Goal: Transaction & Acquisition: Book appointment/travel/reservation

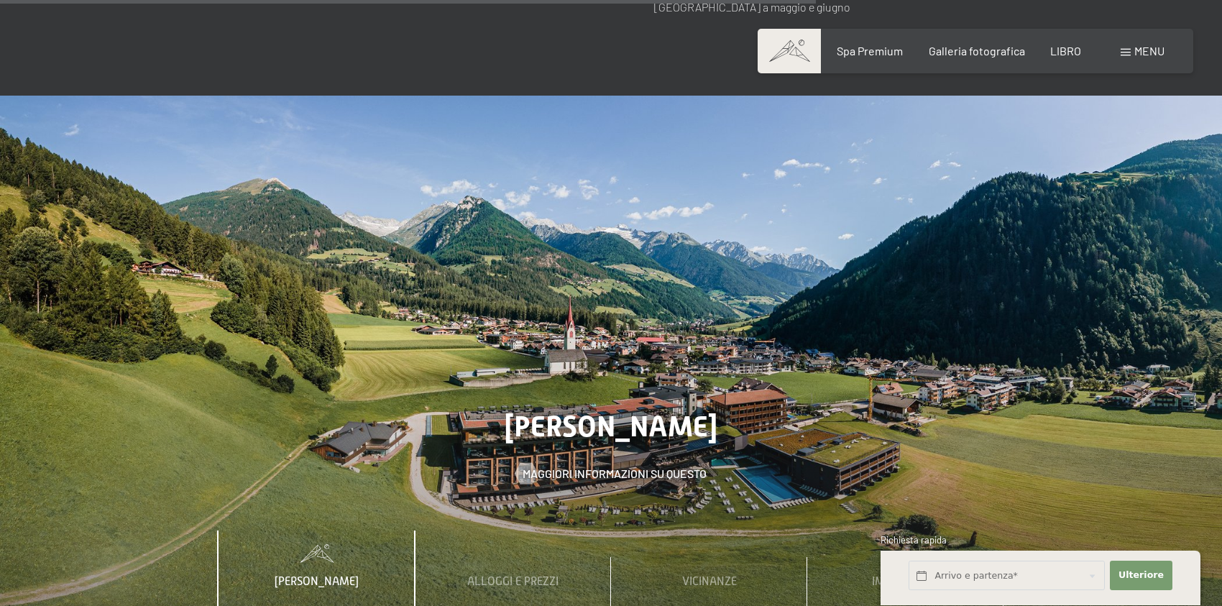
scroll to position [4710, 0]
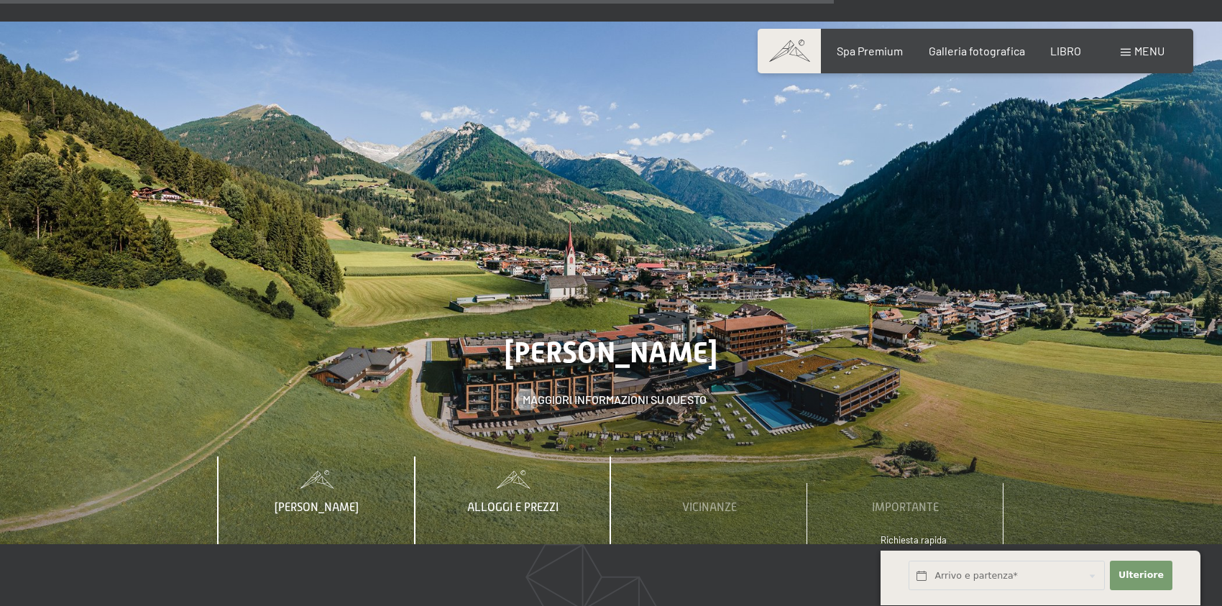
click at [524, 501] on font "Alloggi e prezzi" at bounding box center [512, 507] width 91 height 13
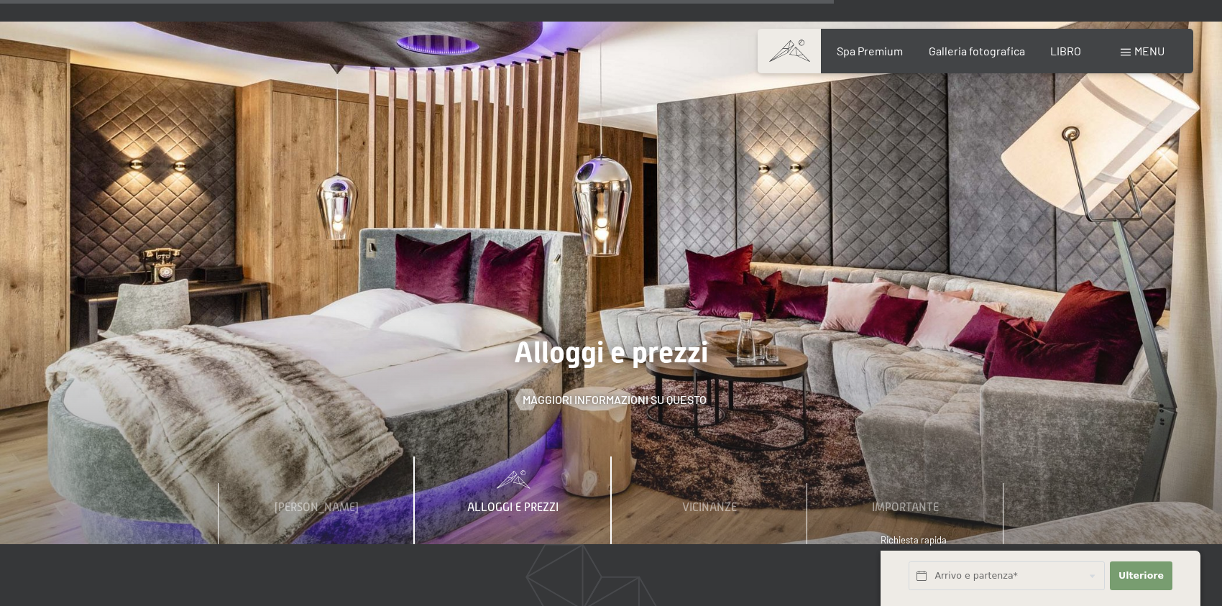
click at [1150, 53] on font "menu" at bounding box center [1150, 51] width 30 height 14
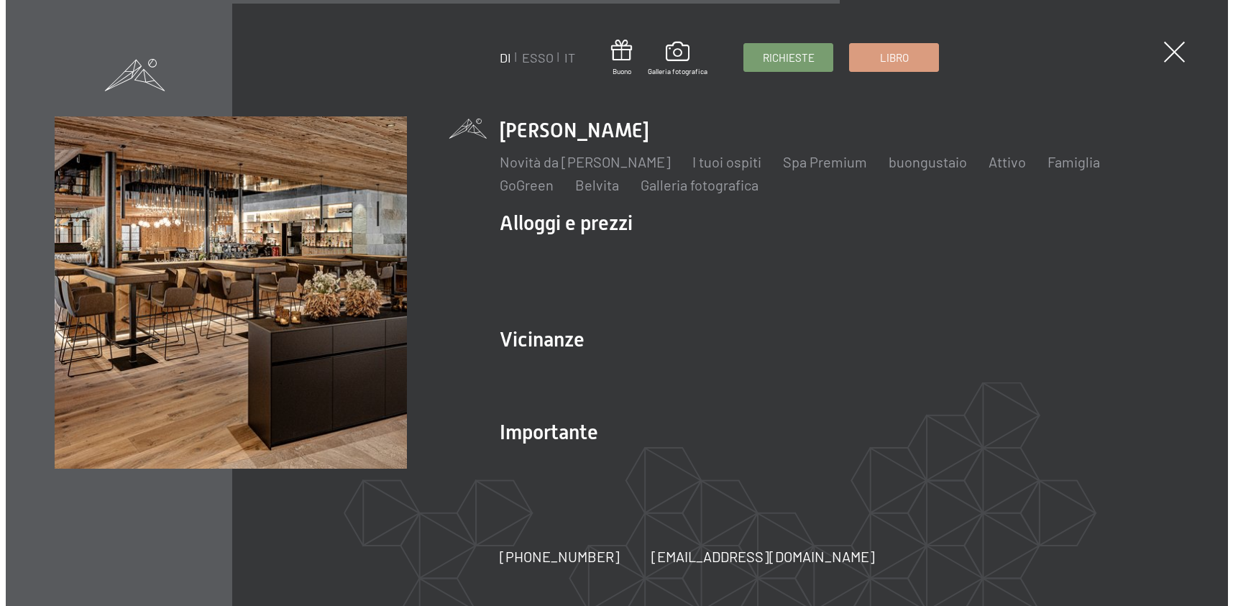
scroll to position [4733, 0]
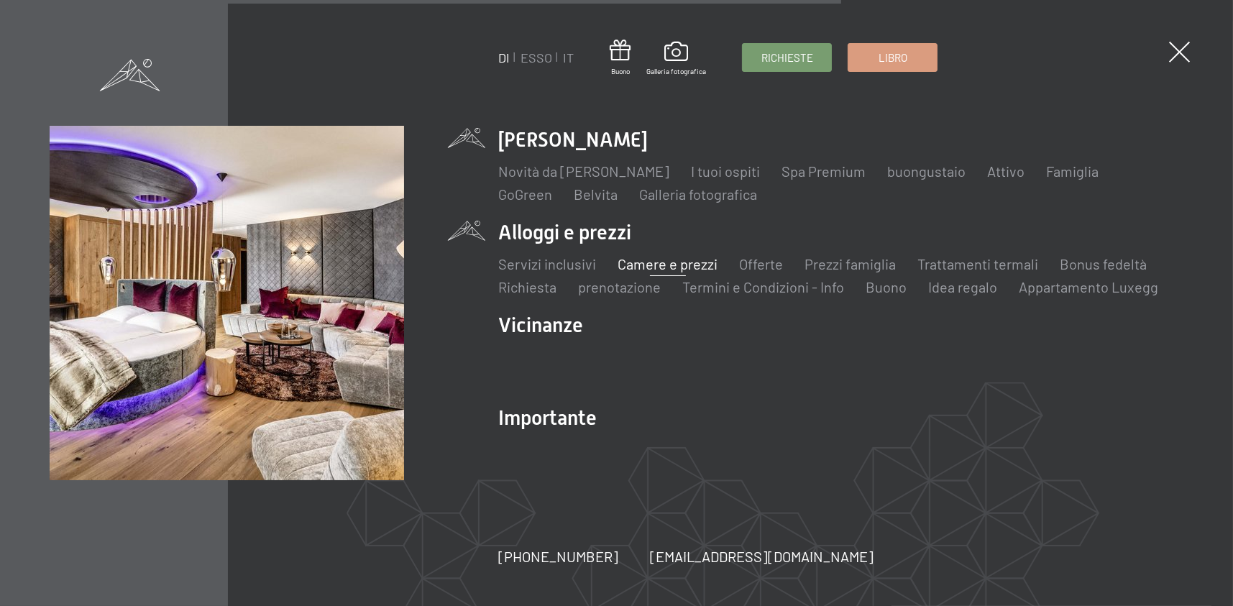
click at [685, 267] on font "Camere e prezzi" at bounding box center [668, 263] width 100 height 17
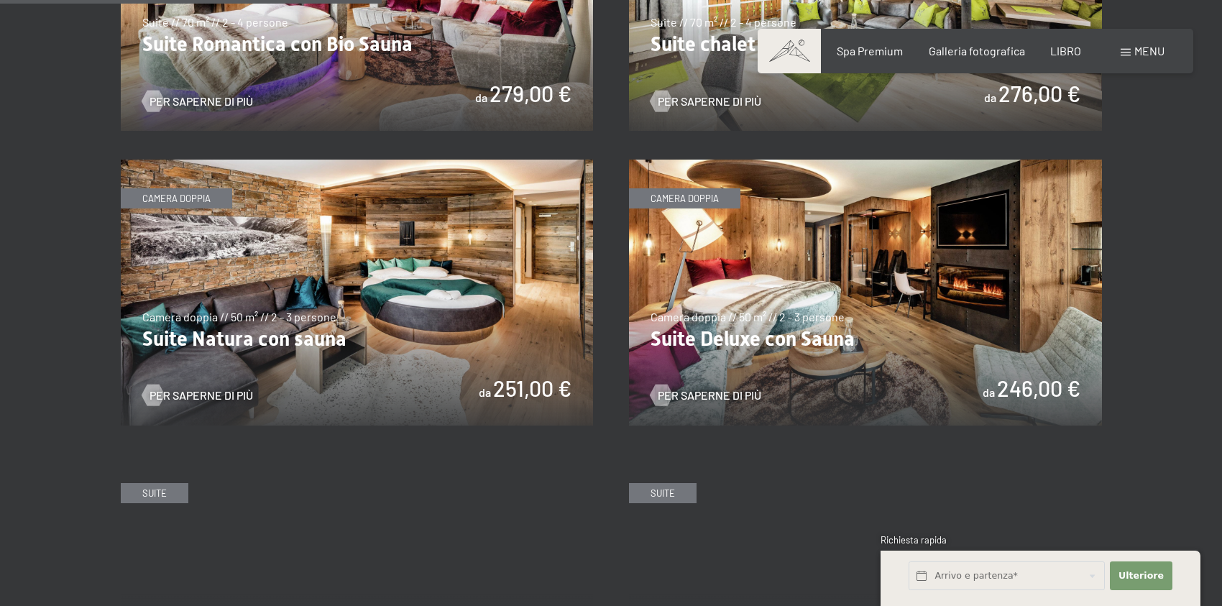
scroll to position [1417, 0]
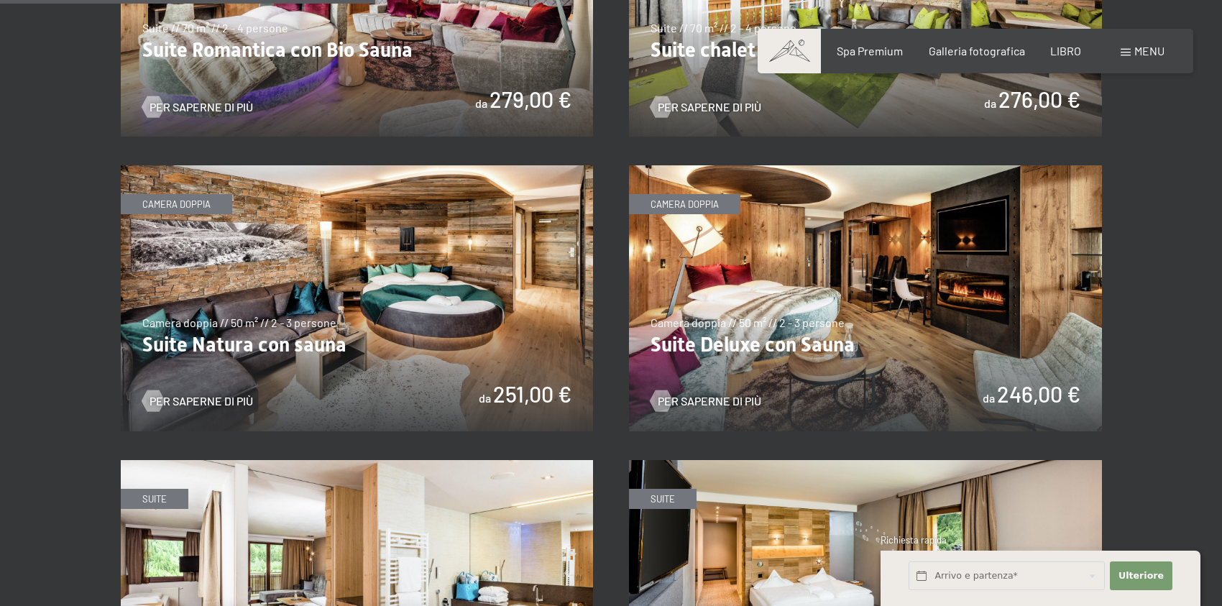
click at [779, 231] on img at bounding box center [865, 298] width 473 height 266
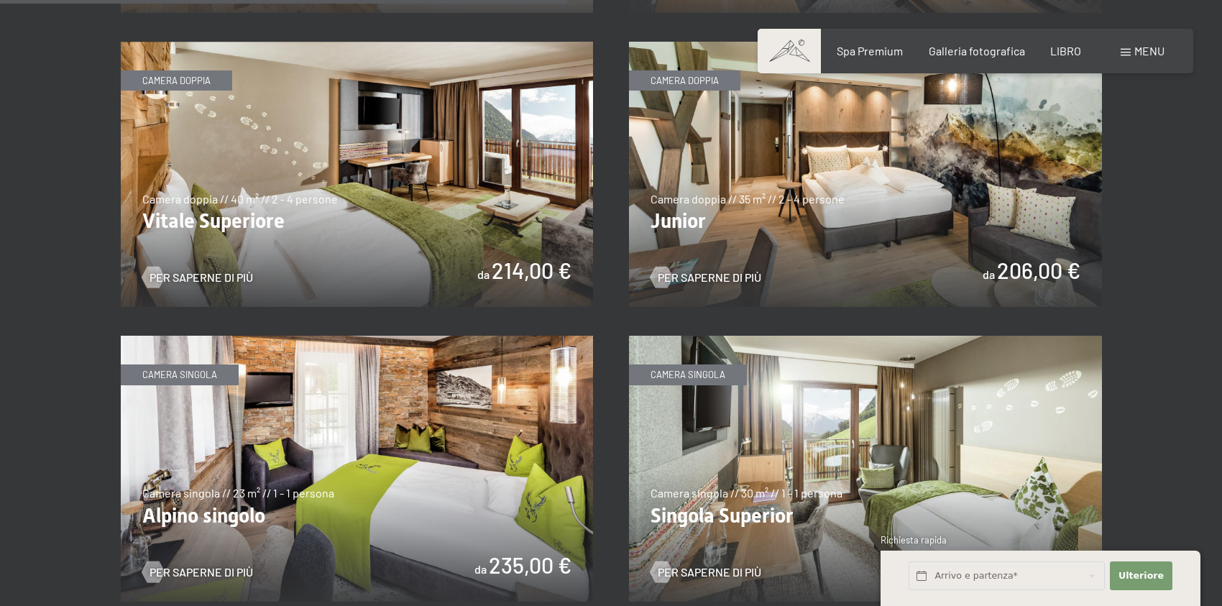
scroll to position [2142, 0]
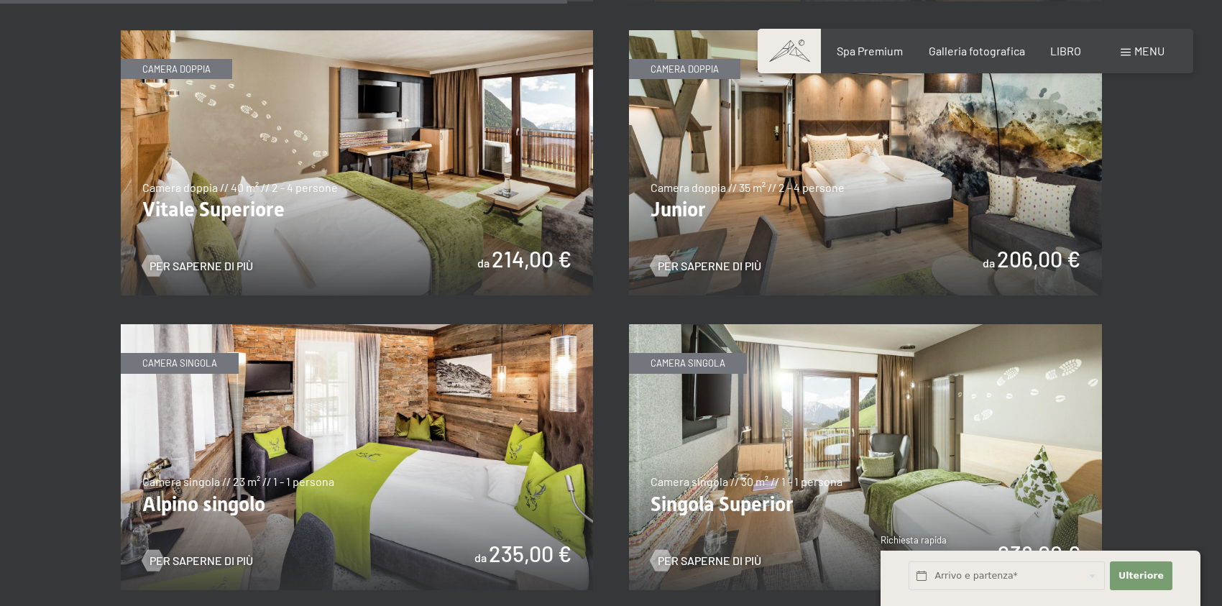
click at [777, 200] on img at bounding box center [865, 163] width 473 height 266
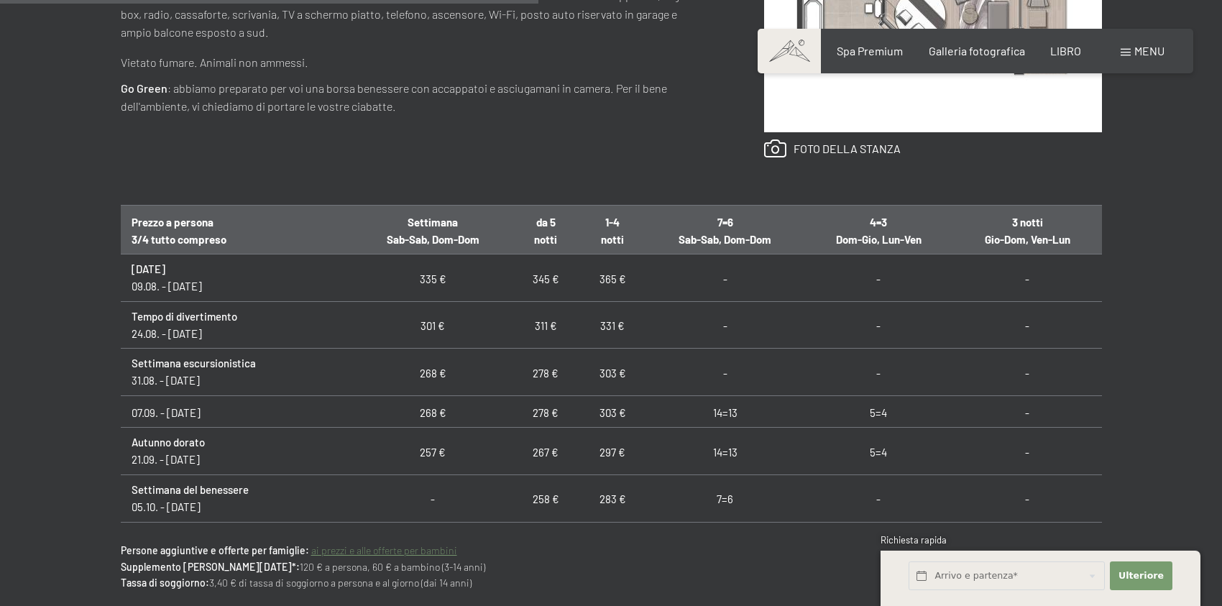
scroll to position [885, 0]
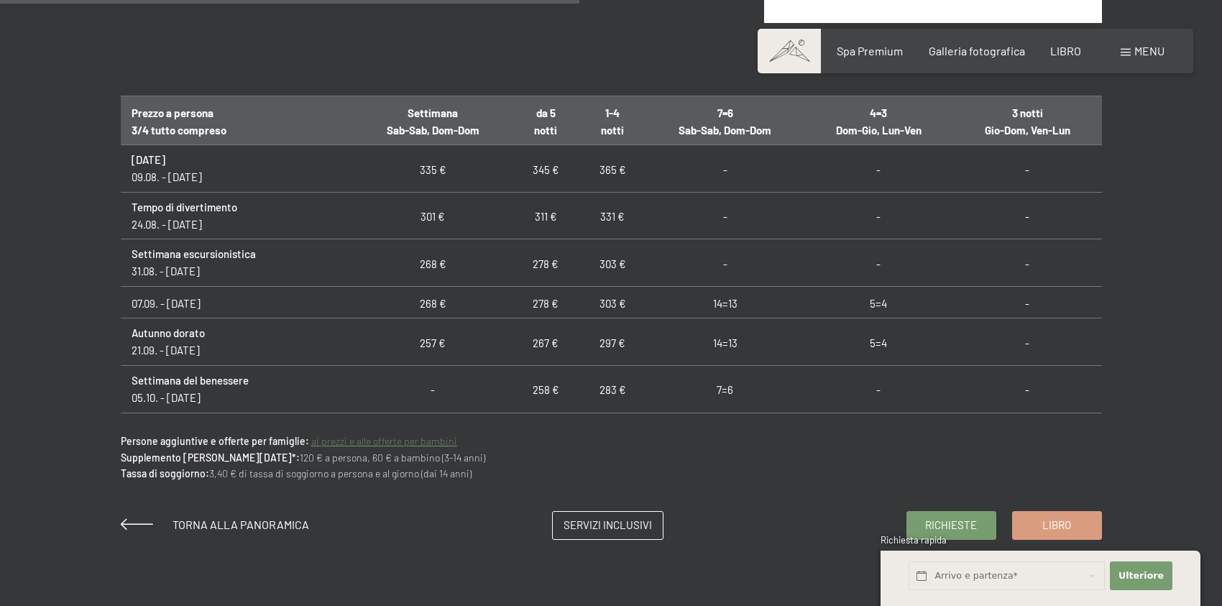
click at [1219, 285] on html "Libro Richieste Spa Premium Galleria fotografica LIBRO menu DI ESSO IT [PERSON_…" at bounding box center [611, 360] width 1222 height 2491
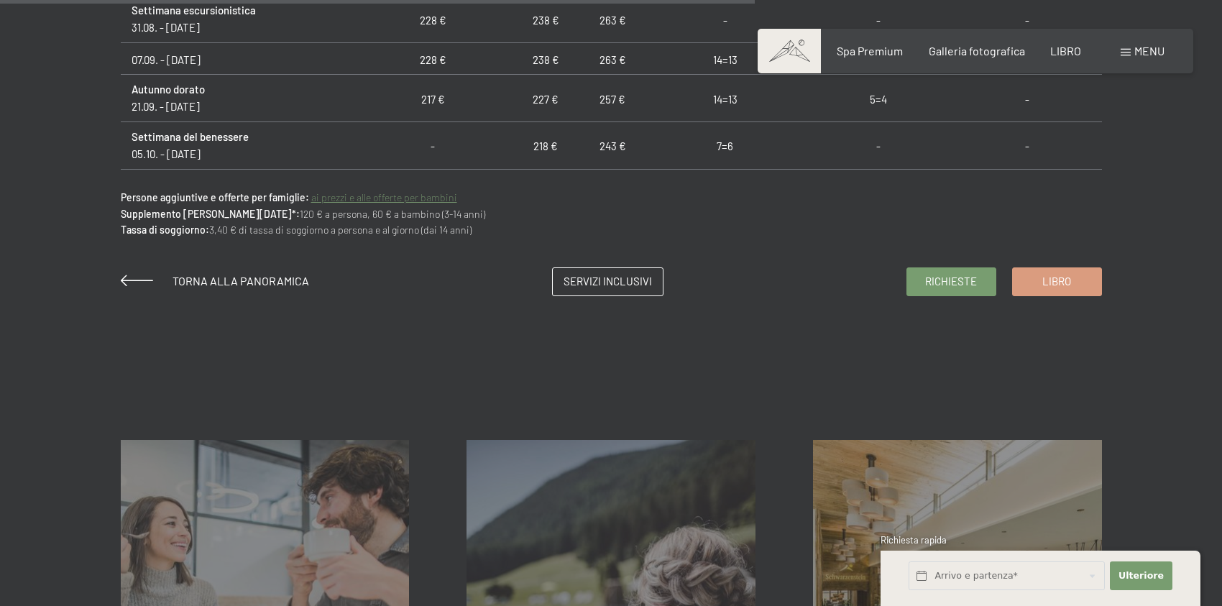
scroll to position [1156, 0]
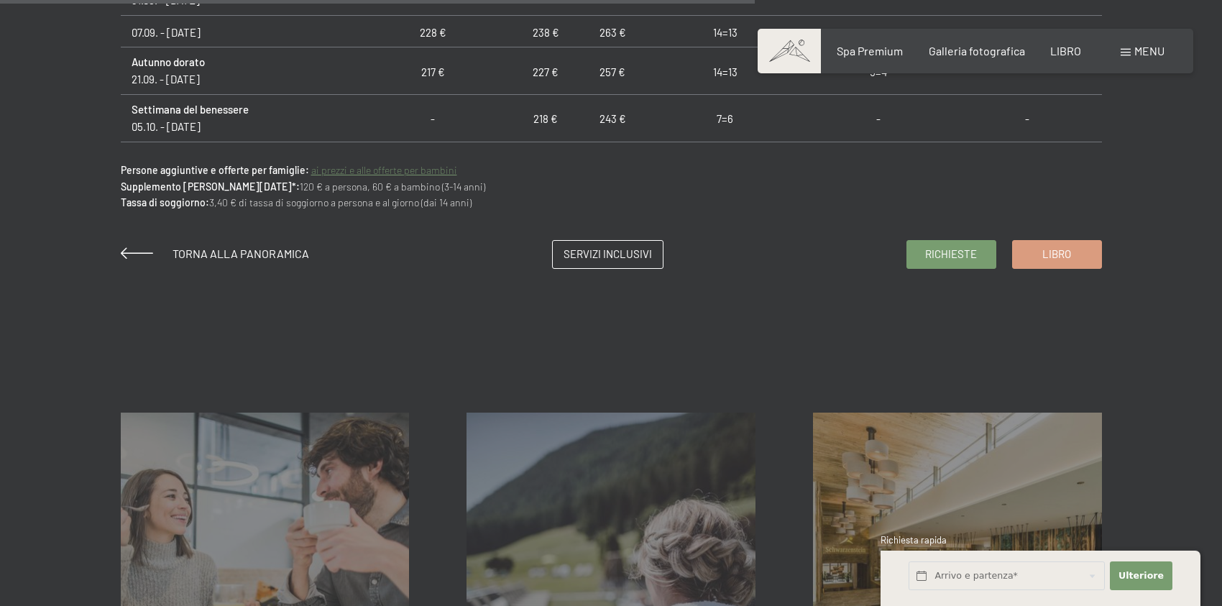
click at [1190, 364] on html "Libro Richieste Spa Premium Galleria fotografica LIBRO menu DI ESSO IT [PERSON_…" at bounding box center [611, 89] width 1222 height 2491
click at [594, 263] on link "Servizi inclusivi" at bounding box center [608, 252] width 110 height 27
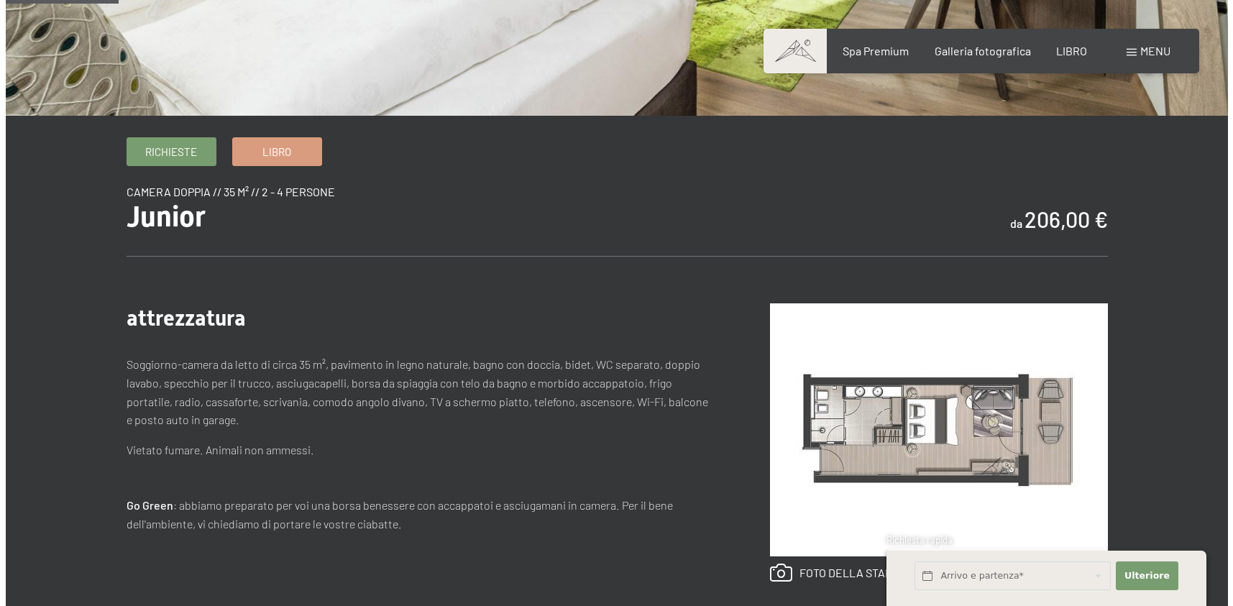
scroll to position [0, 0]
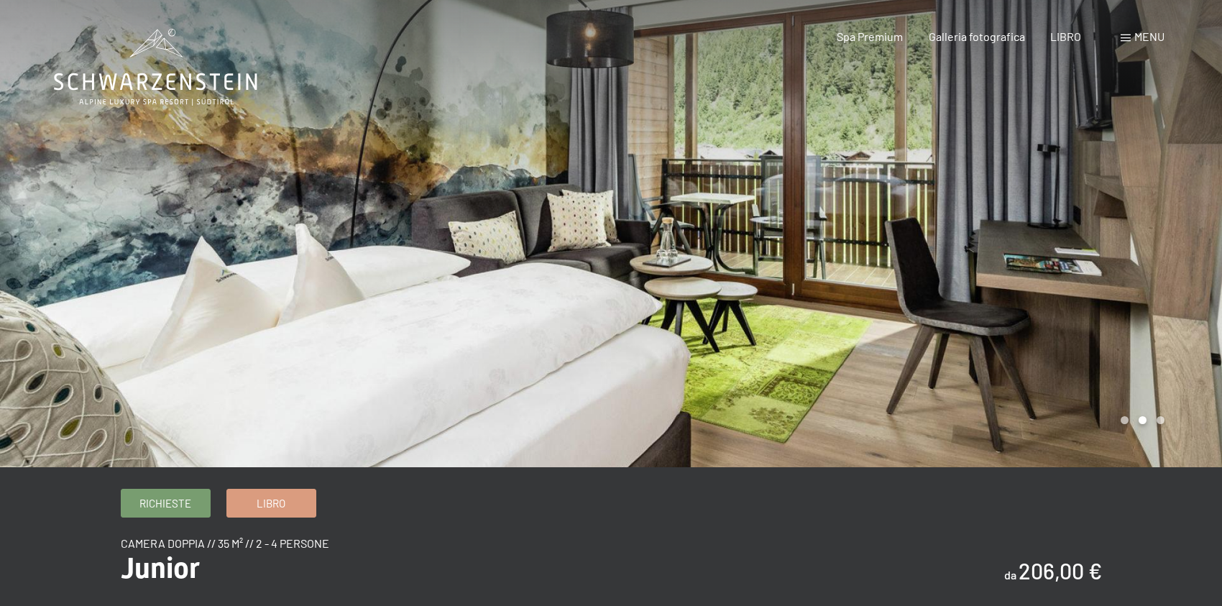
click at [1152, 43] on font "menu" at bounding box center [1150, 36] width 30 height 14
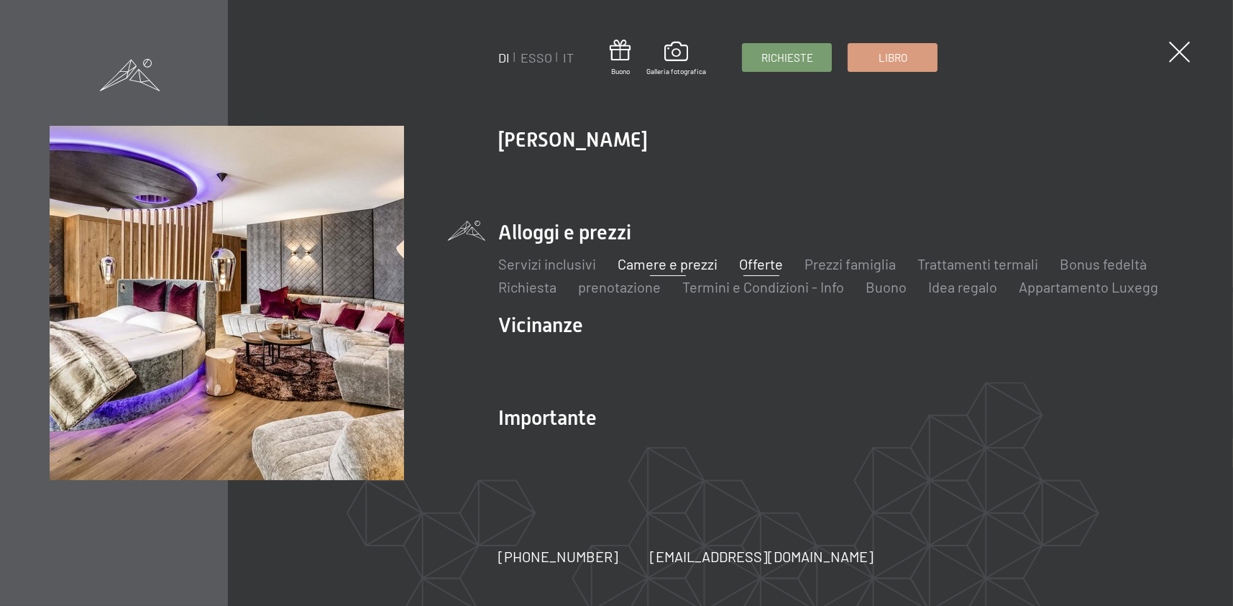
click at [745, 262] on font "Offerte" at bounding box center [761, 263] width 44 height 17
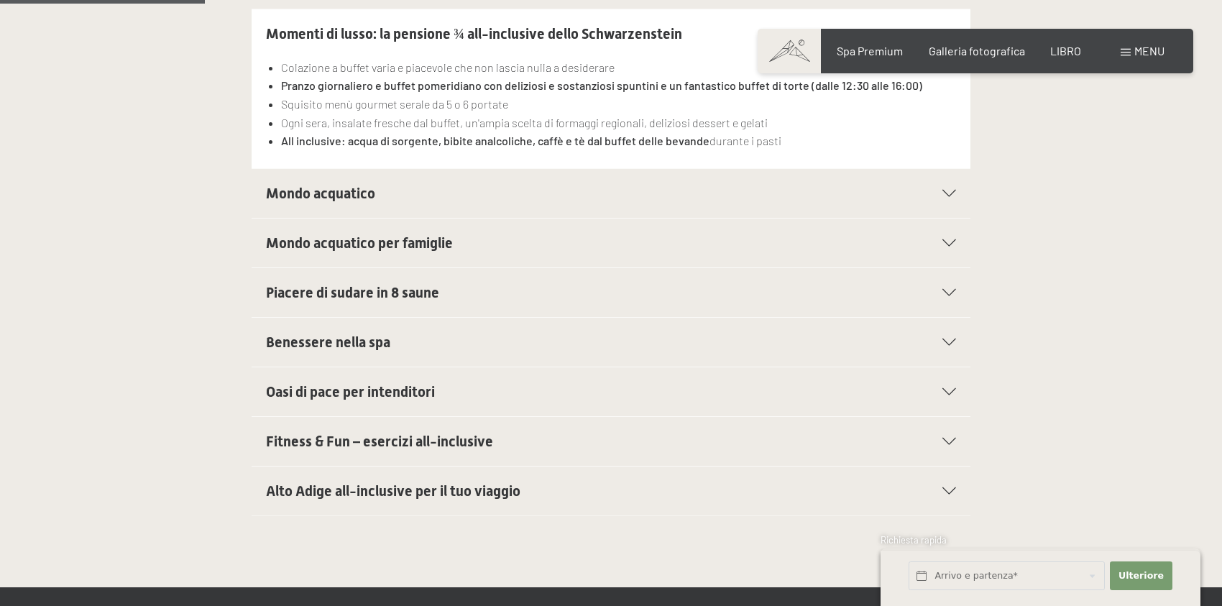
scroll to position [463, 0]
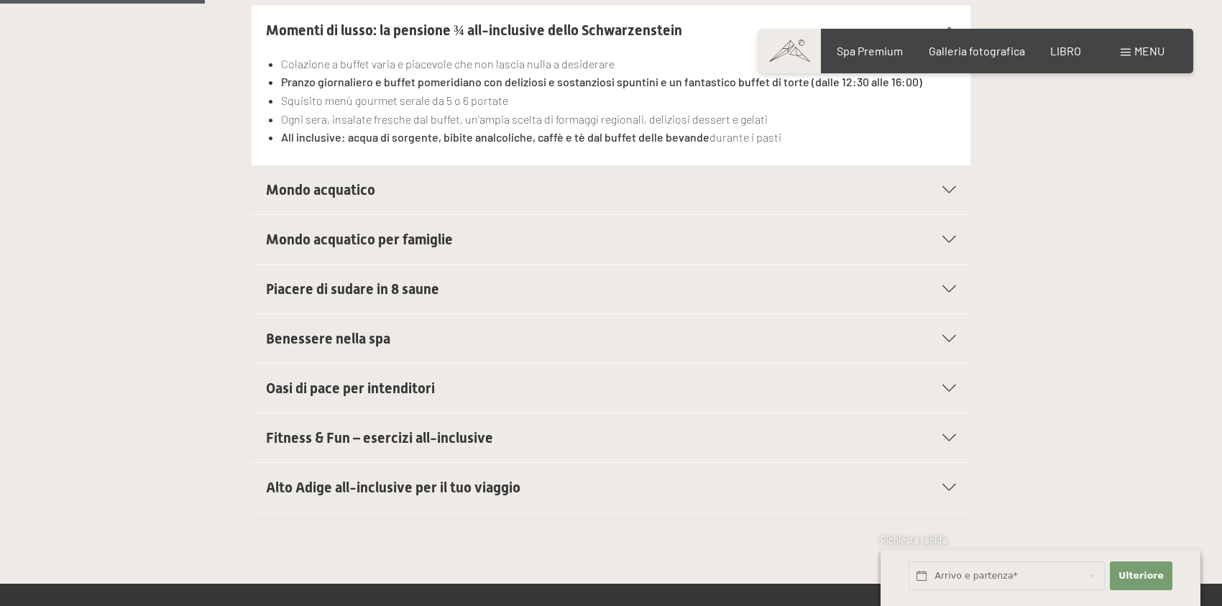
click at [950, 176] on div "Mondo acquatico" at bounding box center [611, 189] width 690 height 49
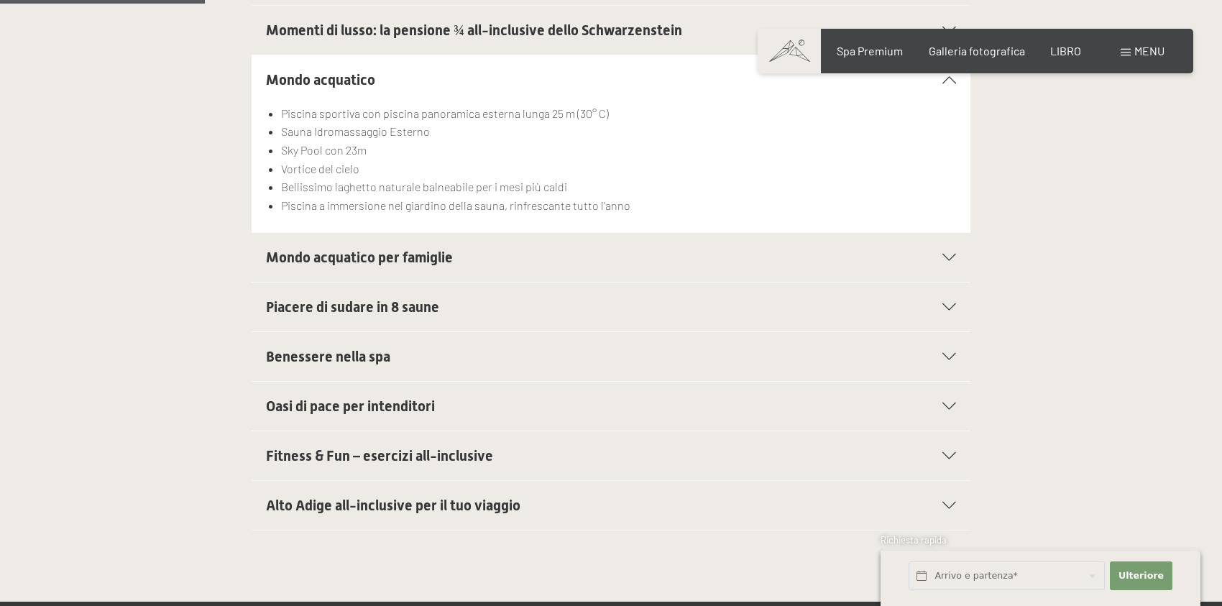
click at [946, 332] on div "Benessere nella spa" at bounding box center [611, 356] width 690 height 49
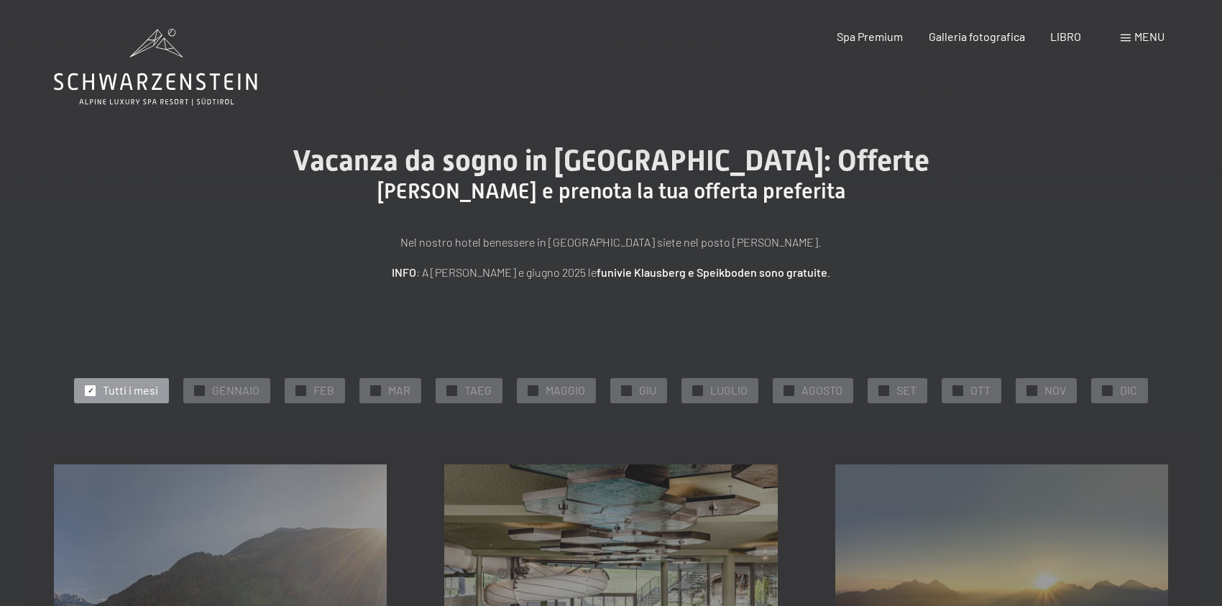
scroll to position [1024, 0]
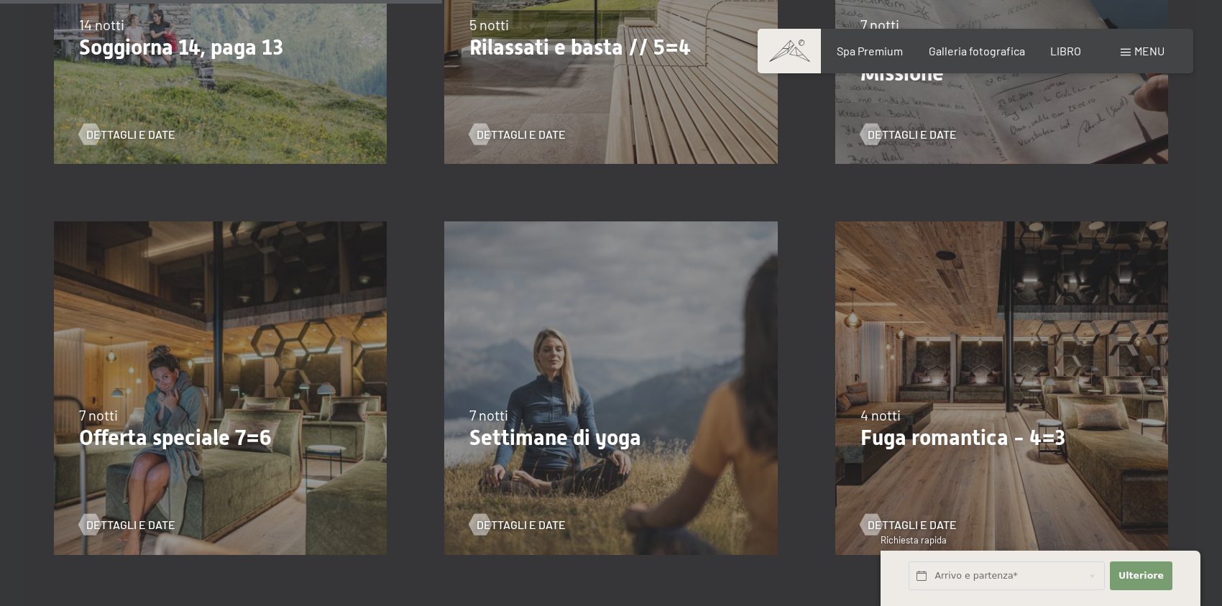
click at [1003, 367] on div "09.11.–05.12.2025 08.12.–19.12.2025 11.01.–23.01.2026 08.03.–27.03.2026 29.03.–…" at bounding box center [1002, 388] width 390 height 390
click at [897, 523] on font "Dettagli e date" at bounding box center [926, 525] width 89 height 14
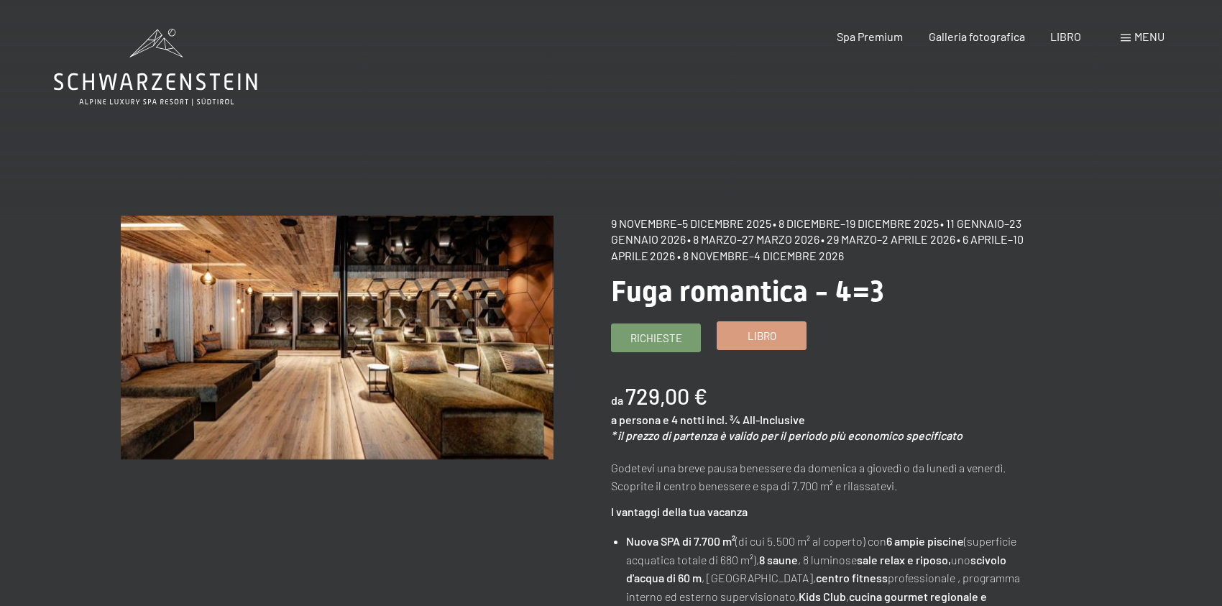
click at [759, 339] on font "Libro" at bounding box center [762, 335] width 29 height 13
